Goal: Task Accomplishment & Management: Manage account settings

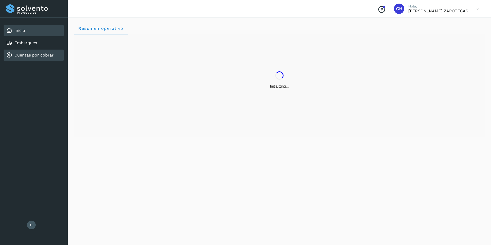
click at [42, 54] on link "Cuentas por cobrar" at bounding box center [33, 55] width 39 height 5
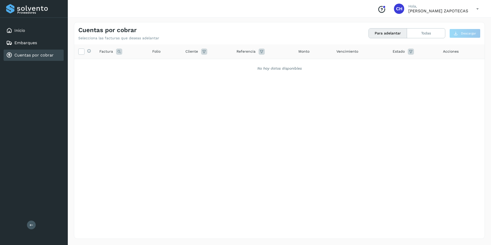
click at [22, 53] on link "Cuentas por cobrar" at bounding box center [33, 55] width 39 height 5
click at [17, 28] on link "Inicio" at bounding box center [19, 30] width 11 height 5
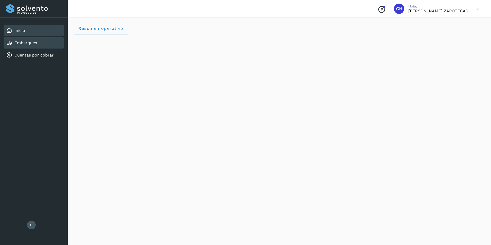
click at [26, 45] on link "Embarques" at bounding box center [25, 42] width 23 height 5
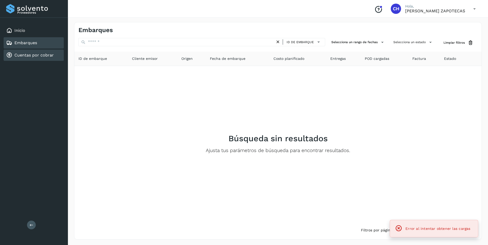
click at [30, 57] on link "Cuentas por cobrar" at bounding box center [33, 55] width 39 height 5
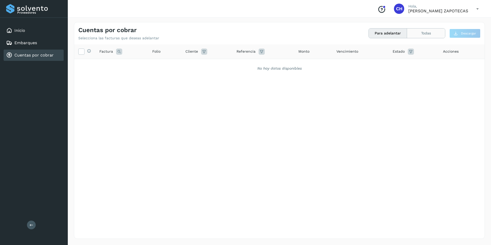
click at [418, 34] on button "Todas" at bounding box center [426, 34] width 38 height 10
click at [29, 56] on link "Cuentas por cobrar" at bounding box center [33, 55] width 39 height 5
click at [22, 56] on link "Cuentas por cobrar" at bounding box center [33, 55] width 39 height 5
click at [385, 34] on button "Para adelantar" at bounding box center [388, 34] width 38 height 10
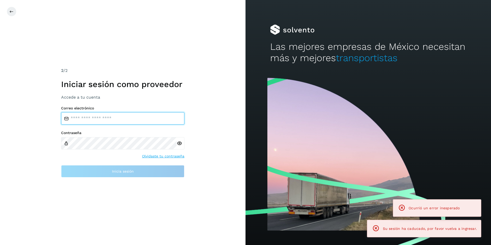
type input "**********"
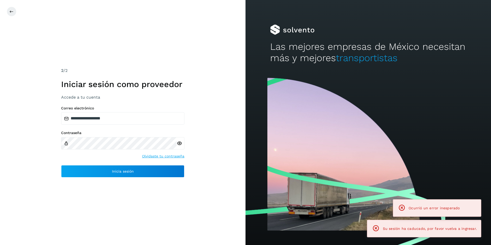
click at [238, 179] on div "**********" at bounding box center [123, 122] width 246 height 245
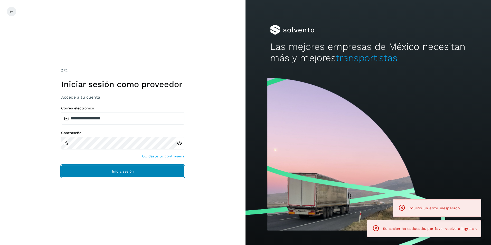
click at [125, 174] on button "Inicia sesión" at bounding box center [122, 171] width 123 height 12
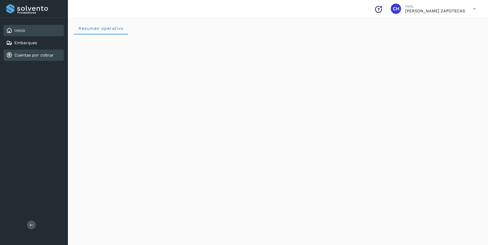
click at [37, 54] on link "Cuentas por cobrar" at bounding box center [33, 55] width 39 height 5
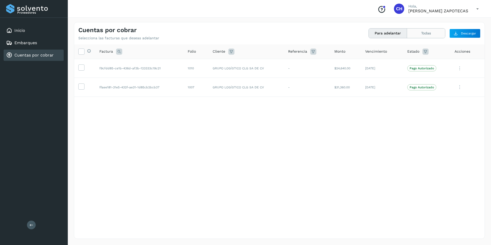
click at [433, 34] on button "Todas" at bounding box center [426, 34] width 38 height 10
